Goal: Task Accomplishment & Management: Manage account settings

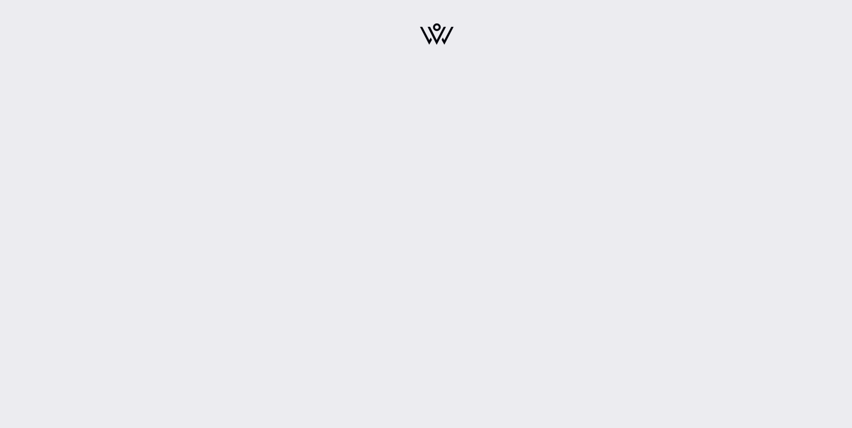
click at [441, 32] on img at bounding box center [437, 34] width 34 height 22
drag, startPoint x: 217, startPoint y: 72, endPoint x: 202, endPoint y: 29, distance: 45.7
click at [215, 70] on div at bounding box center [437, 37] width 830 height 74
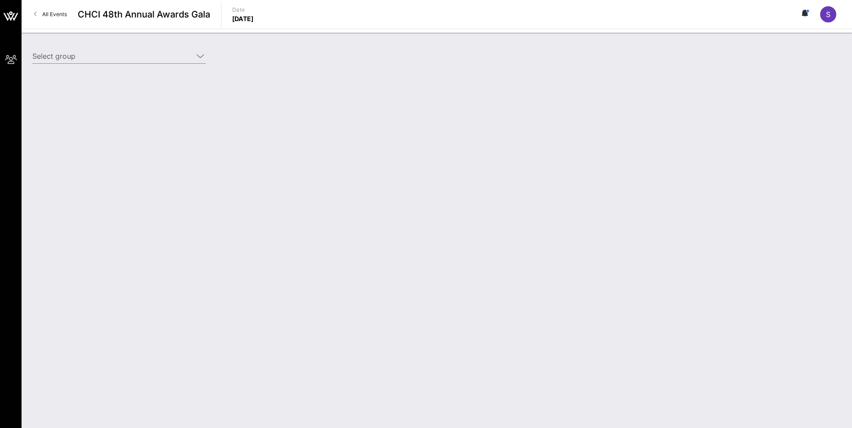
type input "[DEMOGRAPHIC_DATA] Health ([DEMOGRAPHIC_DATA] Health) [[PERSON_NAME], [PERSON_N…"
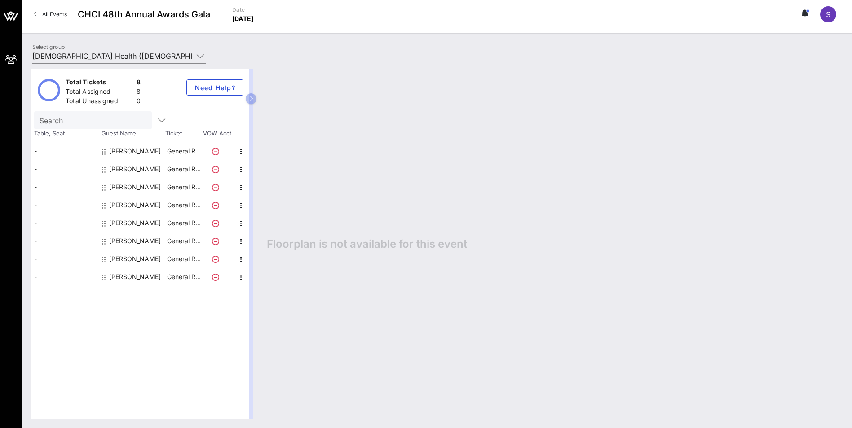
click at [144, 275] on div "[PERSON_NAME]" at bounding box center [135, 277] width 52 height 18
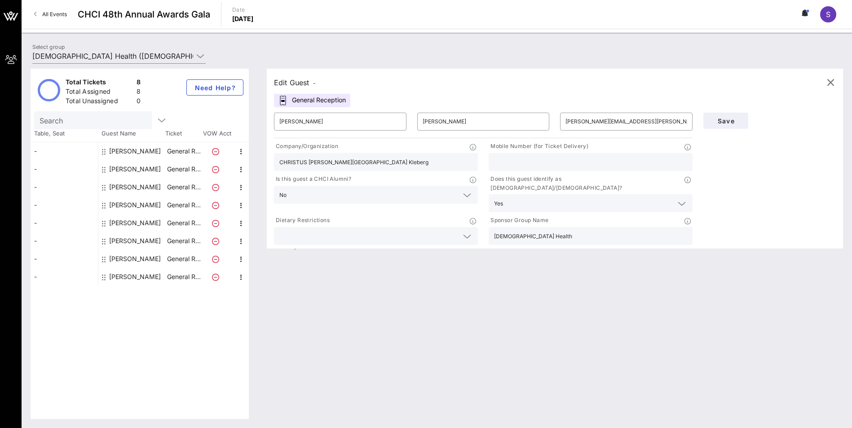
click at [572, 162] on input "text" at bounding box center [590, 162] width 193 height 12
drag, startPoint x: 521, startPoint y: 166, endPoint x: 517, endPoint y: 163, distance: 5.2
click at [519, 166] on input "text" at bounding box center [590, 162] width 193 height 12
paste input "361.455.1913"
type input "361.455.1913"
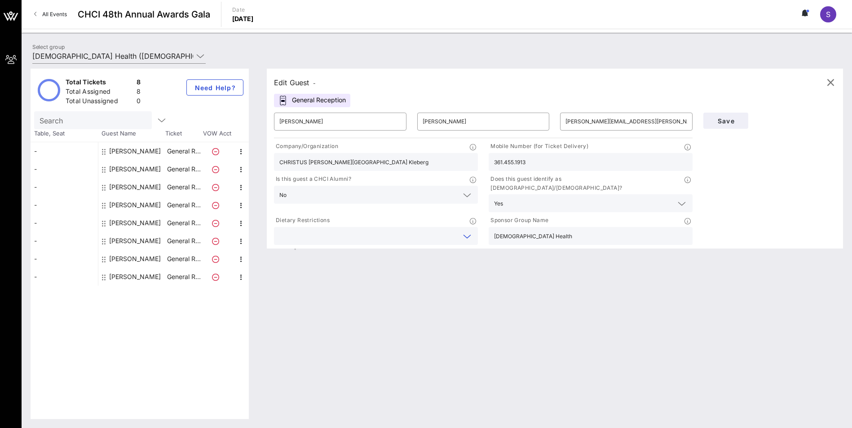
click at [405, 230] on input "text" at bounding box center [368, 236] width 179 height 12
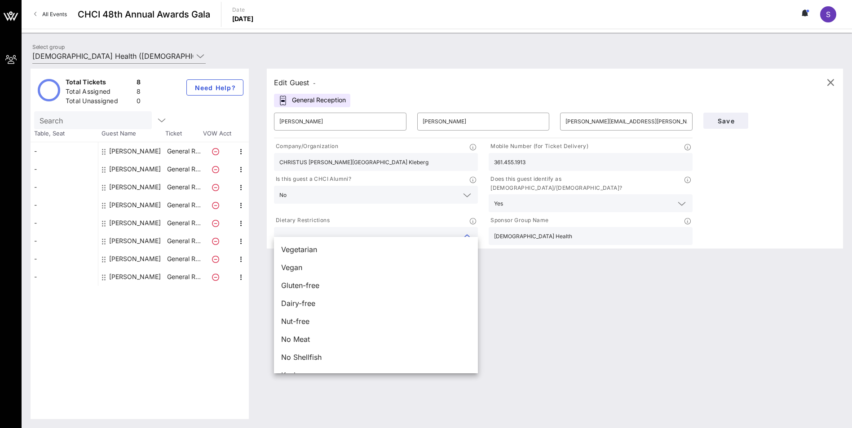
click at [551, 255] on div "Edit Guest - General Reception ​ [PERSON_NAME] ​ [PERSON_NAME] ​ [PERSON_NAME][…" at bounding box center [550, 244] width 585 height 351
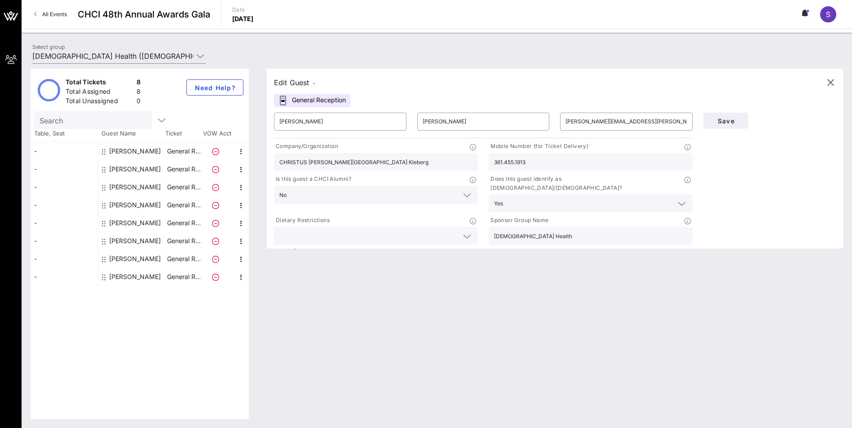
click at [550, 162] on input "361.455.1913" at bounding box center [590, 162] width 193 height 12
click at [732, 117] on span "Save" at bounding box center [725, 121] width 31 height 8
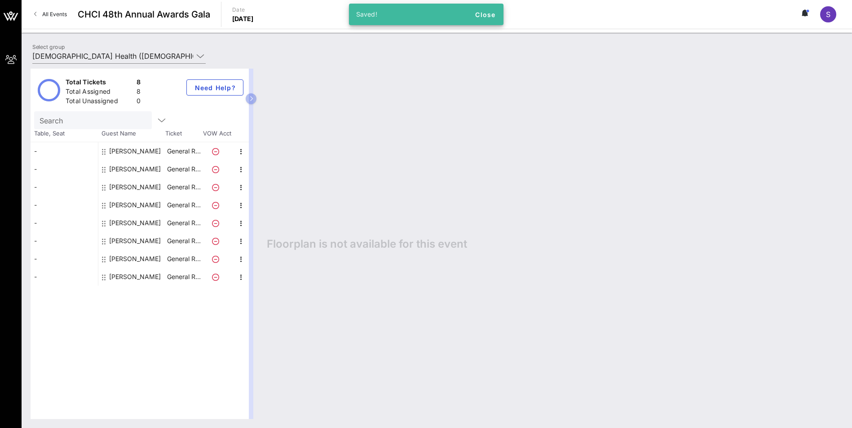
click at [131, 277] on div "Richard Morin" at bounding box center [135, 277] width 52 height 18
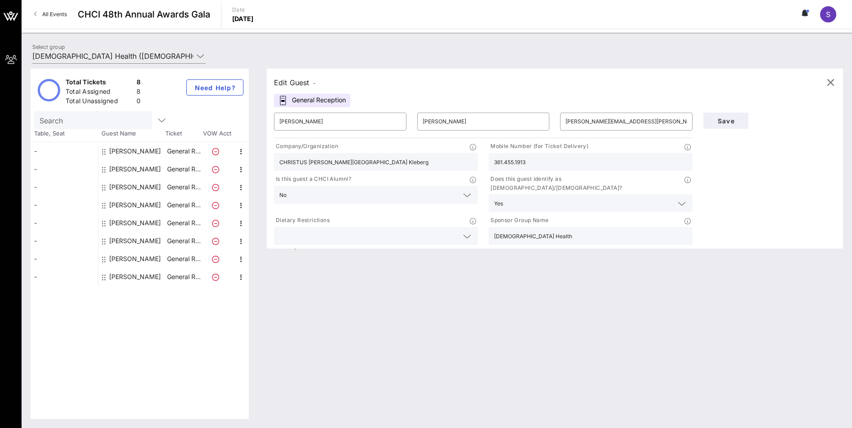
click at [132, 257] on div "Paul Bollinger" at bounding box center [135, 259] width 52 height 18
type input "Paul"
type input "Bollinger"
type input "paulmedlaw@gmail.com"
type input "CHRISTUS Health"
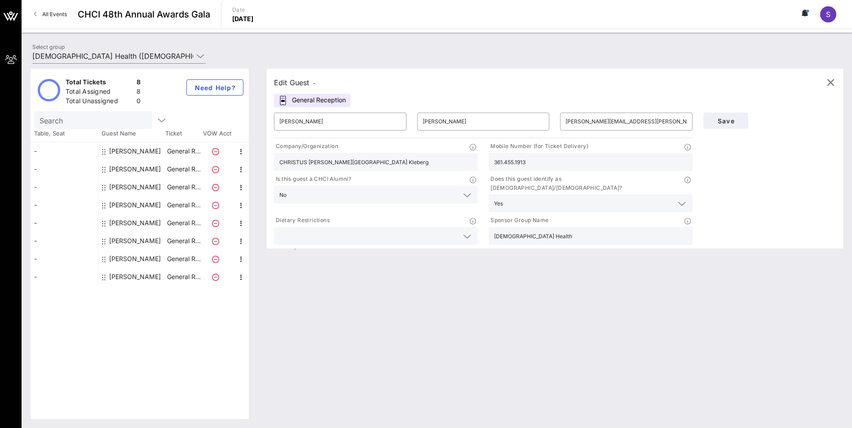
type input "512.297.0080"
click at [139, 240] on div "[PERSON_NAME]" at bounding box center [135, 241] width 52 height 18
type input "Jared"
type input "Najjar"
type input "jnajjar@virtuelaw.com"
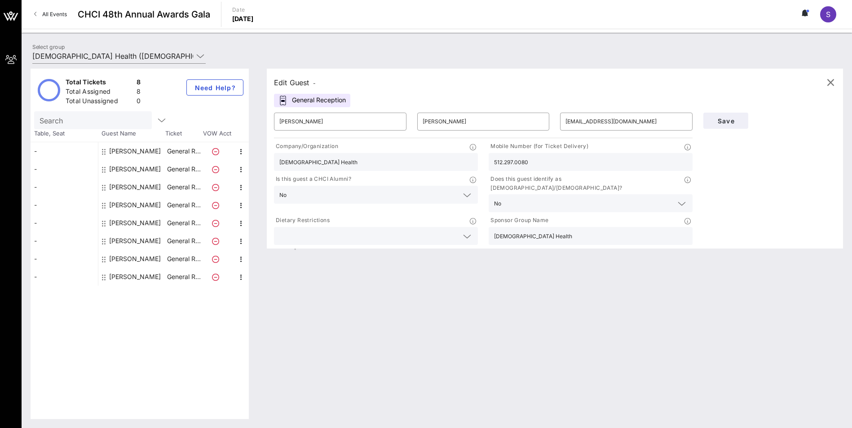
type input "Virtue & Najjar, PC"
type input "505-660-4370"
click at [135, 222] on div "[PERSON_NAME]" at bounding box center [135, 223] width 52 height 18
type input "Fausto"
type input "Meza"
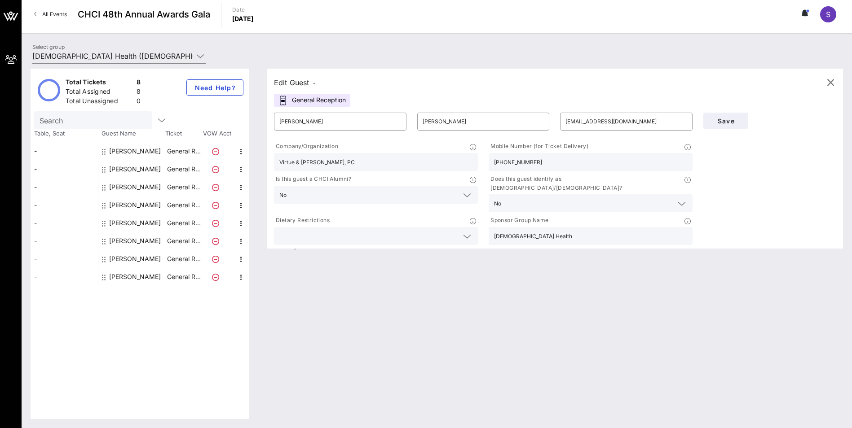
type input "fausto.meza@christushealth.org"
type input "CHRISTUS Santa Rosa Hospital"
type input "956-605-4498"
click at [127, 205] on div "[PERSON_NAME]" at bounding box center [135, 205] width 52 height 18
type input "Dominic"
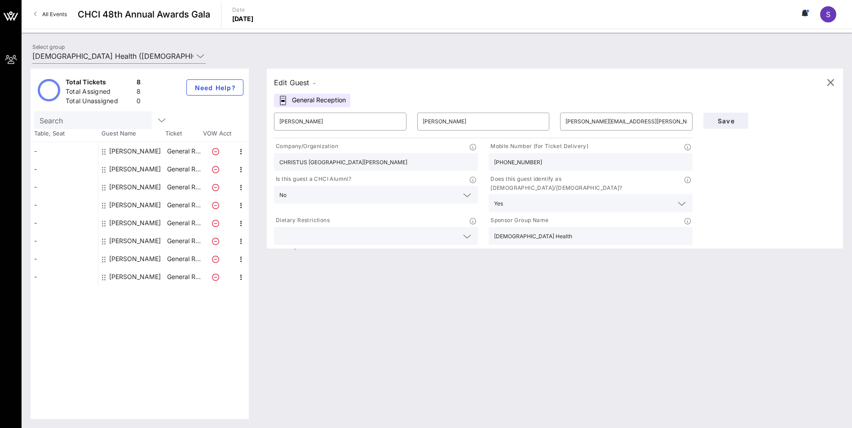
type input "Dominguez"
type input "dom.dominguez@christushealth.org"
type input "CHRISTUS Spohn Health System"
type input "210-668-4841"
click at [124, 183] on div "[PERSON_NAME]" at bounding box center [135, 187] width 52 height 18
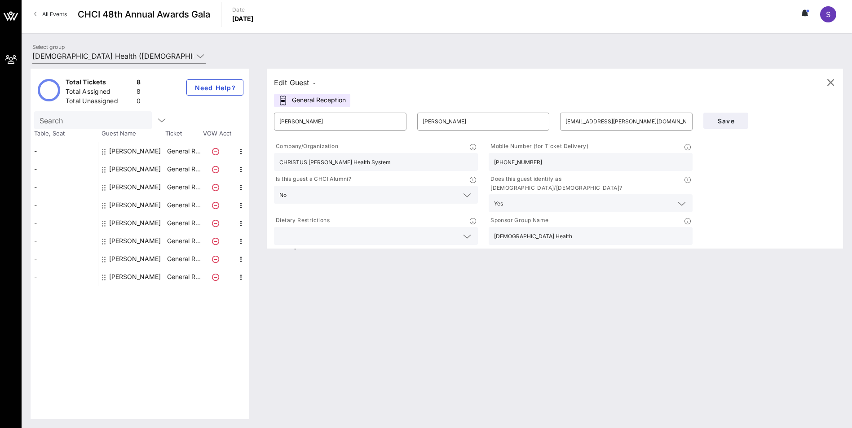
type input "David"
type input "Gonzales"
type input "david.gonzales@stvin.org"
type input "CHRISTUS St. Vincent Regional Medical Center"
type input "(505) 577-8282"
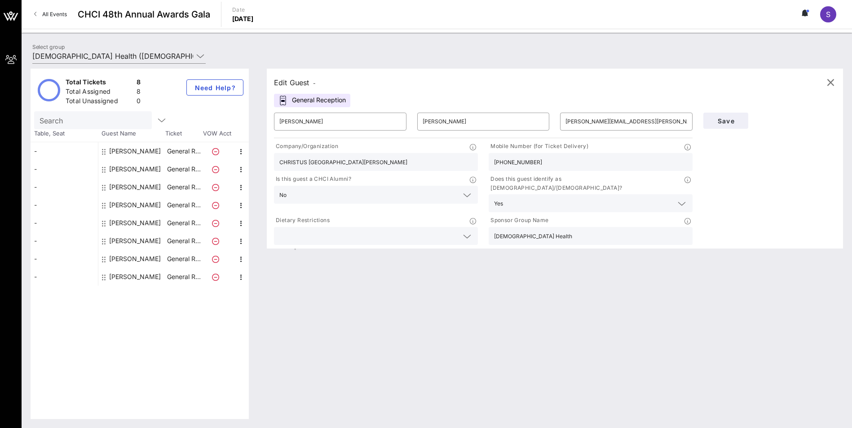
click at [127, 206] on div "[PERSON_NAME]" at bounding box center [135, 205] width 52 height 18
type input "Dominic"
type input "Dominguez"
type input "dom.dominguez@christushealth.org"
type input "CHRISTUS Spohn Health System"
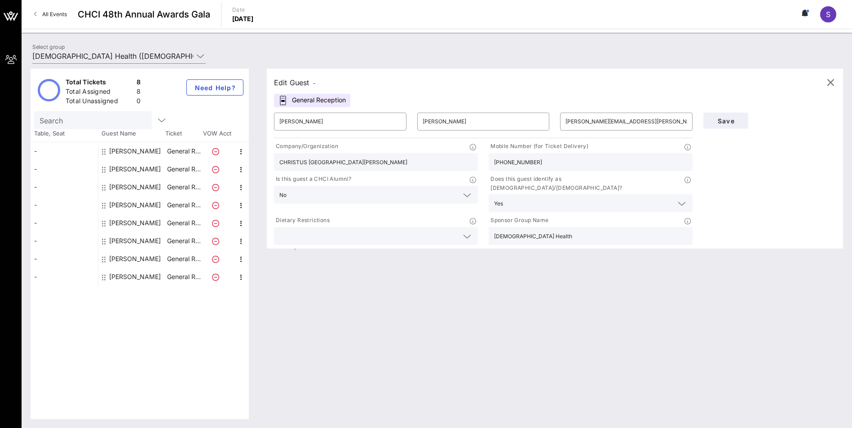
type input "210-668-4841"
click at [128, 187] on div "[PERSON_NAME]" at bounding box center [135, 187] width 52 height 18
type input "David"
type input "Gonzales"
type input "david.gonzales@stvin.org"
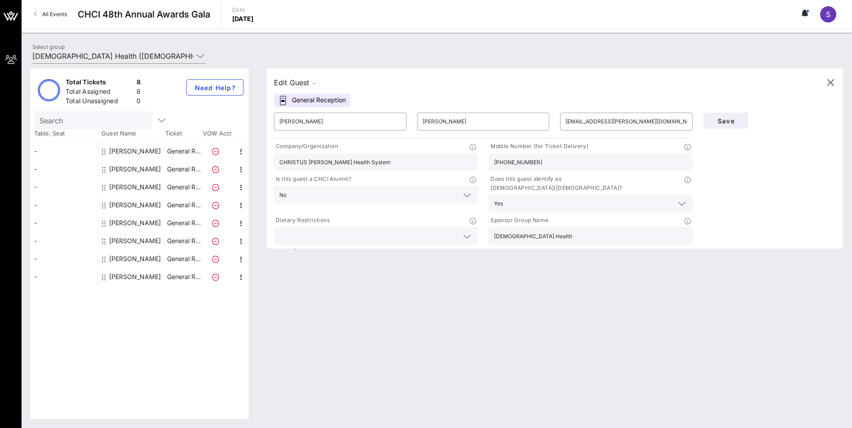
type input "CHRISTUS St. Vincent Regional Medical Center"
click at [497, 162] on input "(505) 577-8282" at bounding box center [590, 162] width 193 height 12
click at [508, 163] on input "505) 577-8282" at bounding box center [590, 162] width 193 height 12
click at [539, 159] on input "505-577-8282" at bounding box center [590, 162] width 193 height 12
type input "505-577-8282"
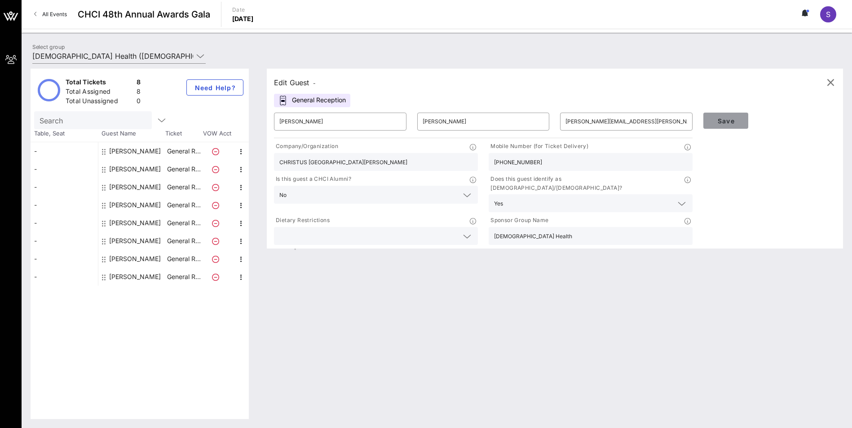
click at [735, 119] on span "Save" at bounding box center [725, 121] width 31 height 8
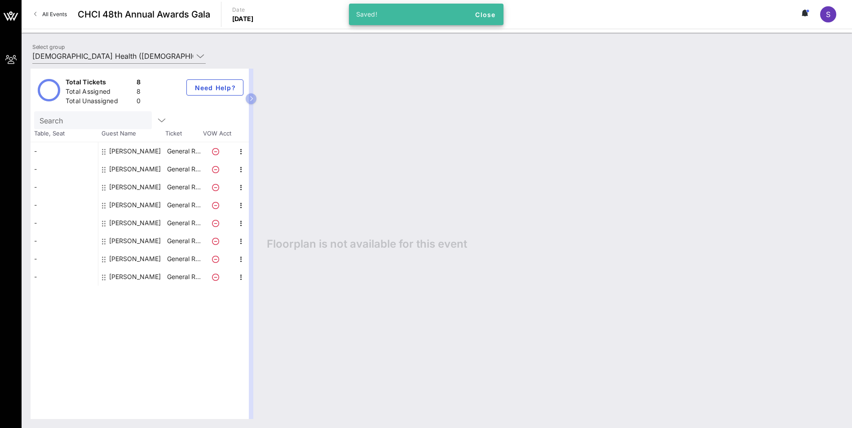
click at [128, 167] on div "[PERSON_NAME]" at bounding box center [135, 169] width 52 height 18
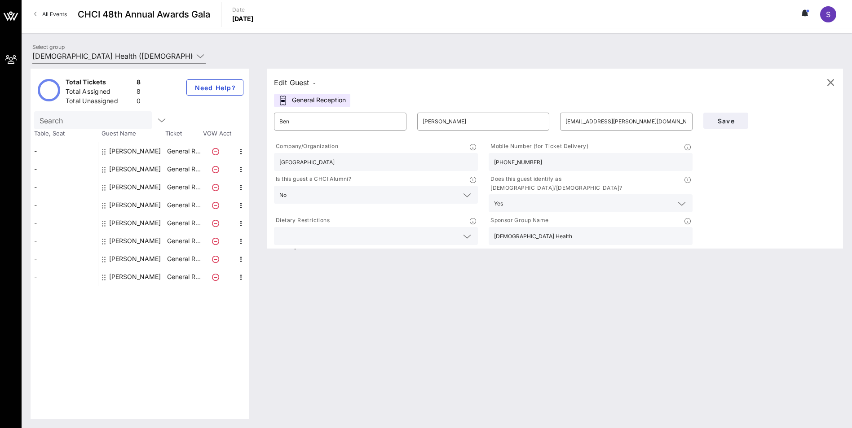
click at [126, 150] on div "[PERSON_NAME]" at bounding box center [135, 151] width 52 height 18
type input "Andrea"
type input "Pichaida"
type input "andreapichaida@gmail.com"
type input "Self-employed"
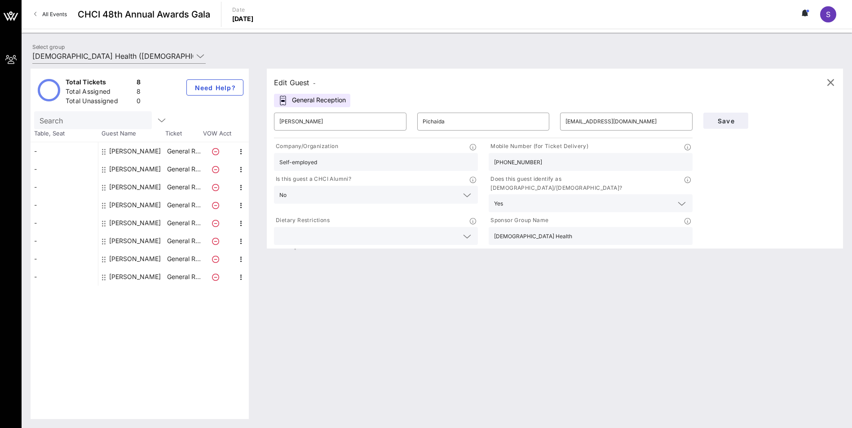
click at [497, 160] on input "(505) 603-9370" at bounding box center [590, 162] width 193 height 12
click at [508, 161] on input "505) 603-9370" at bounding box center [590, 162] width 193 height 12
click at [560, 165] on input "505-603-9370" at bounding box center [590, 162] width 193 height 12
type input "505-603-9370"
click at [732, 118] on span "Save" at bounding box center [725, 121] width 31 height 8
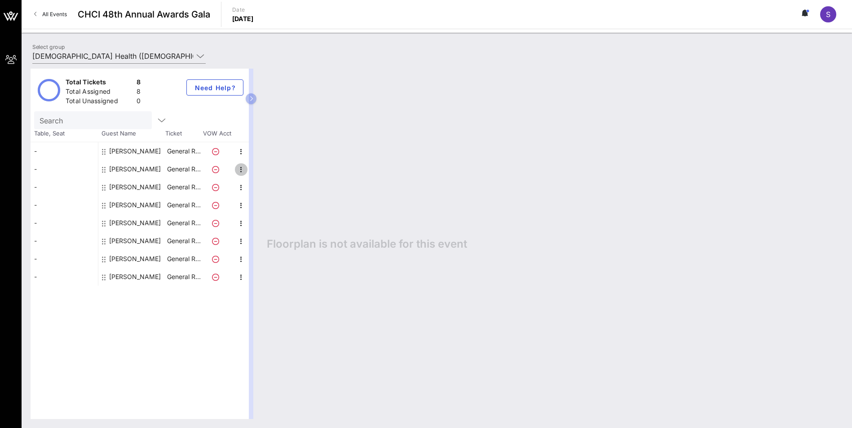
click at [239, 174] on icon "button" at bounding box center [241, 169] width 11 height 11
click at [189, 306] on div "Total Tickets 8 Total Assigned 8 Total Unassigned 0 Need Help? Search Table, Se…" at bounding box center [140, 244] width 218 height 351
click at [807, 12] on circle at bounding box center [807, 10] width 3 height 3
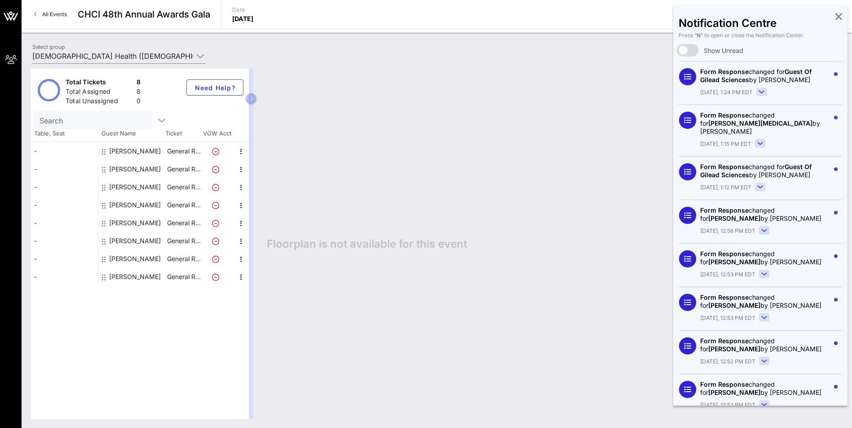
click at [835, 15] on icon at bounding box center [838, 16] width 7 height 2
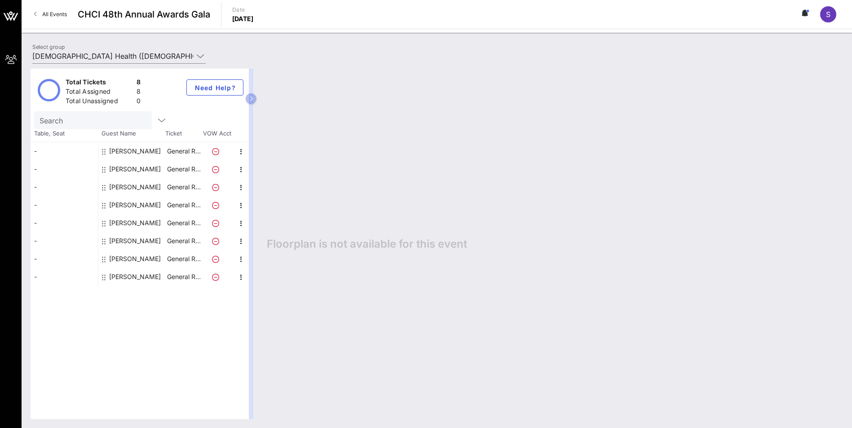
click at [214, 169] on icon at bounding box center [215, 169] width 7 height 7
click at [215, 169] on icon at bounding box center [215, 169] width 7 height 7
click at [238, 170] on icon "button" at bounding box center [241, 169] width 11 height 11
click at [268, 193] on div "Delete" at bounding box center [264, 190] width 18 height 7
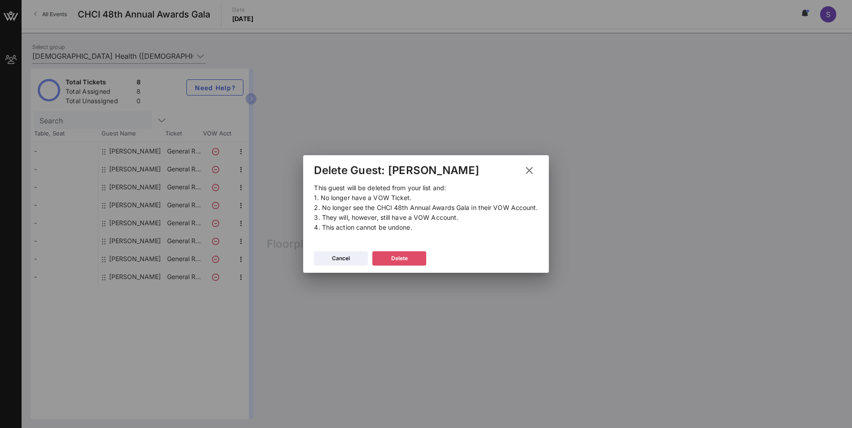
click at [404, 259] on div "Delete" at bounding box center [399, 258] width 17 height 9
